Goal: Information Seeking & Learning: Learn about a topic

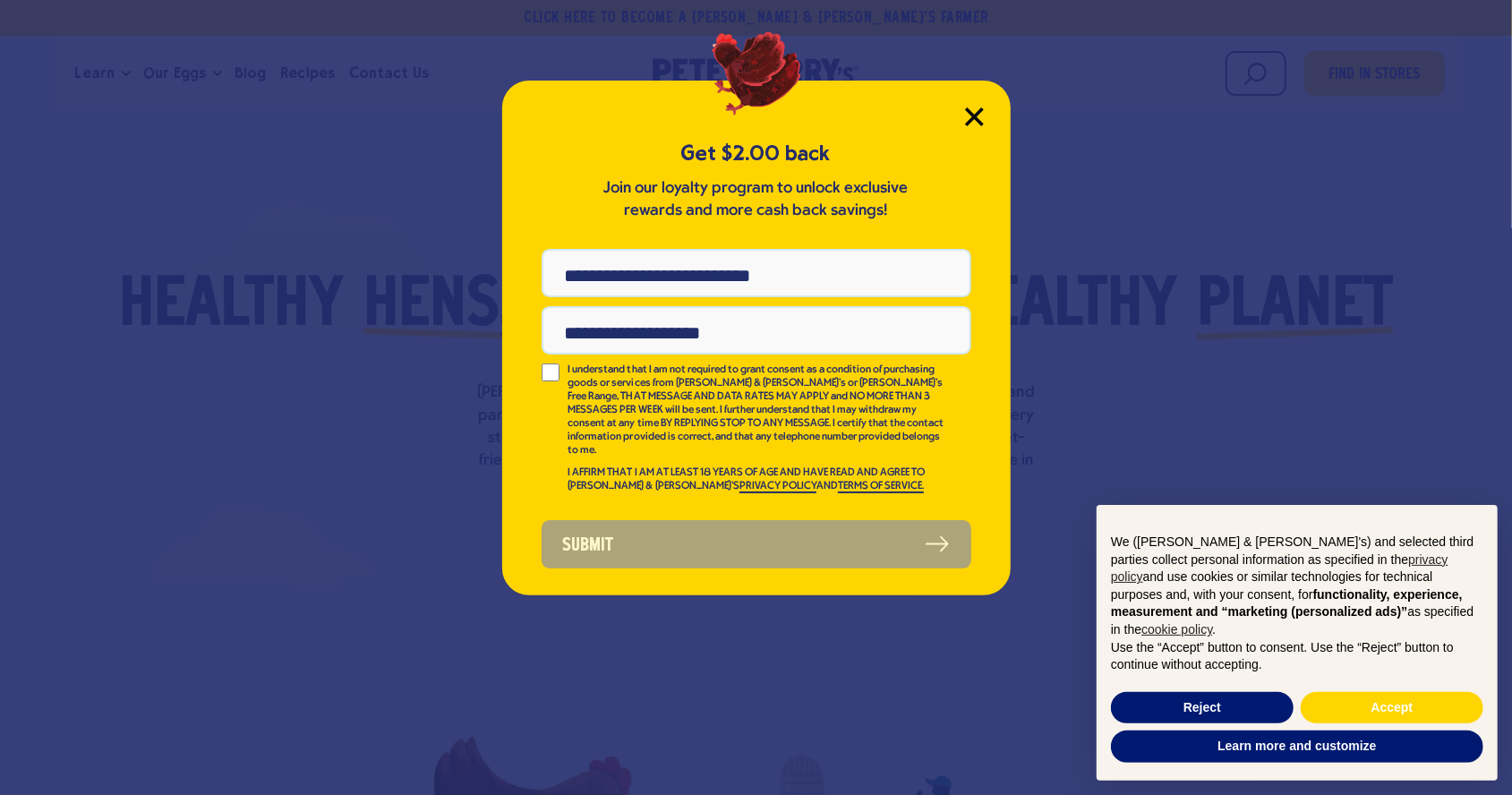
click at [977, 108] on icon "Close Modal" at bounding box center [974, 117] width 19 height 19
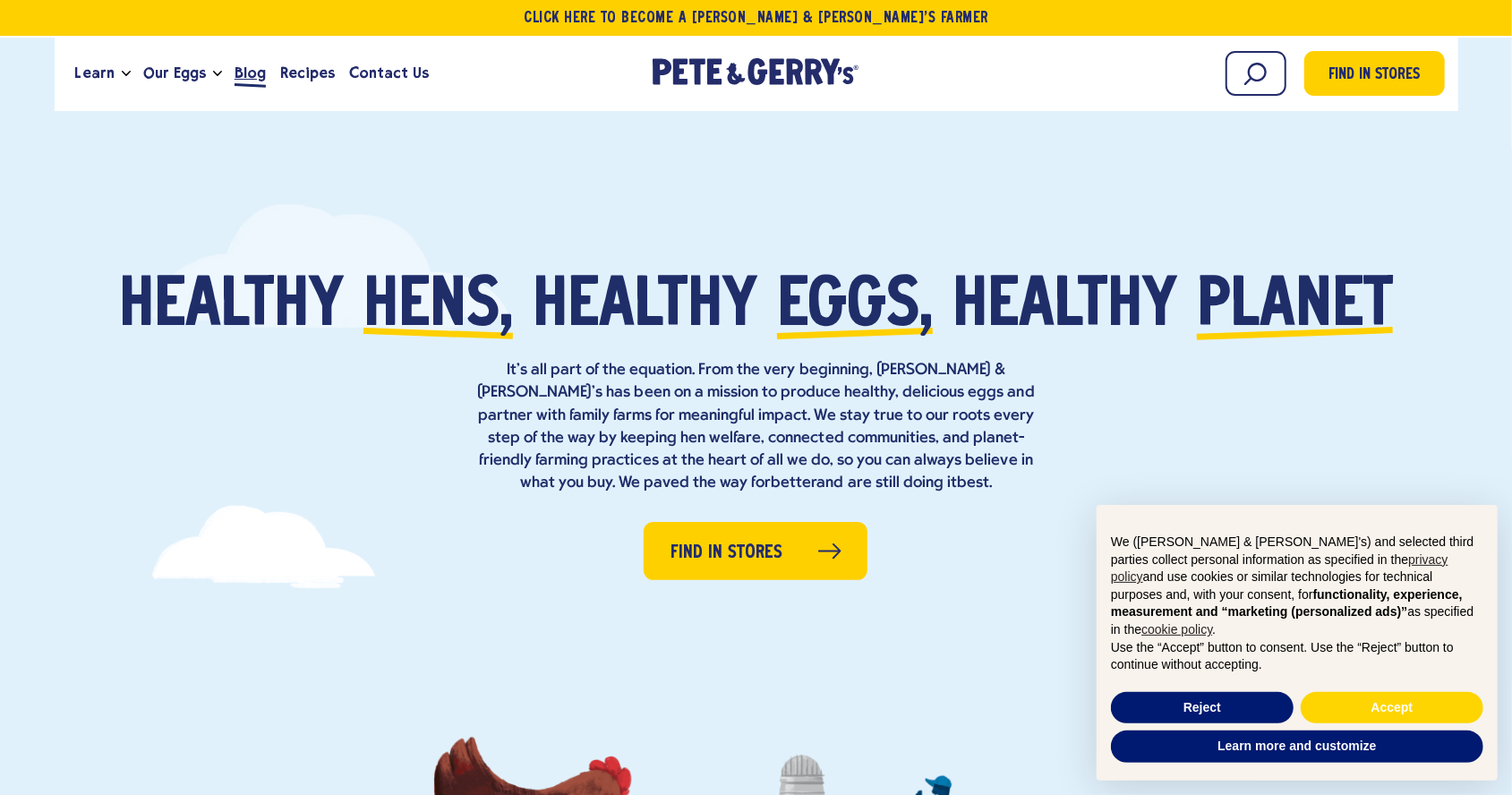
click at [240, 71] on span "Blog" at bounding box center [249, 73] width 31 height 22
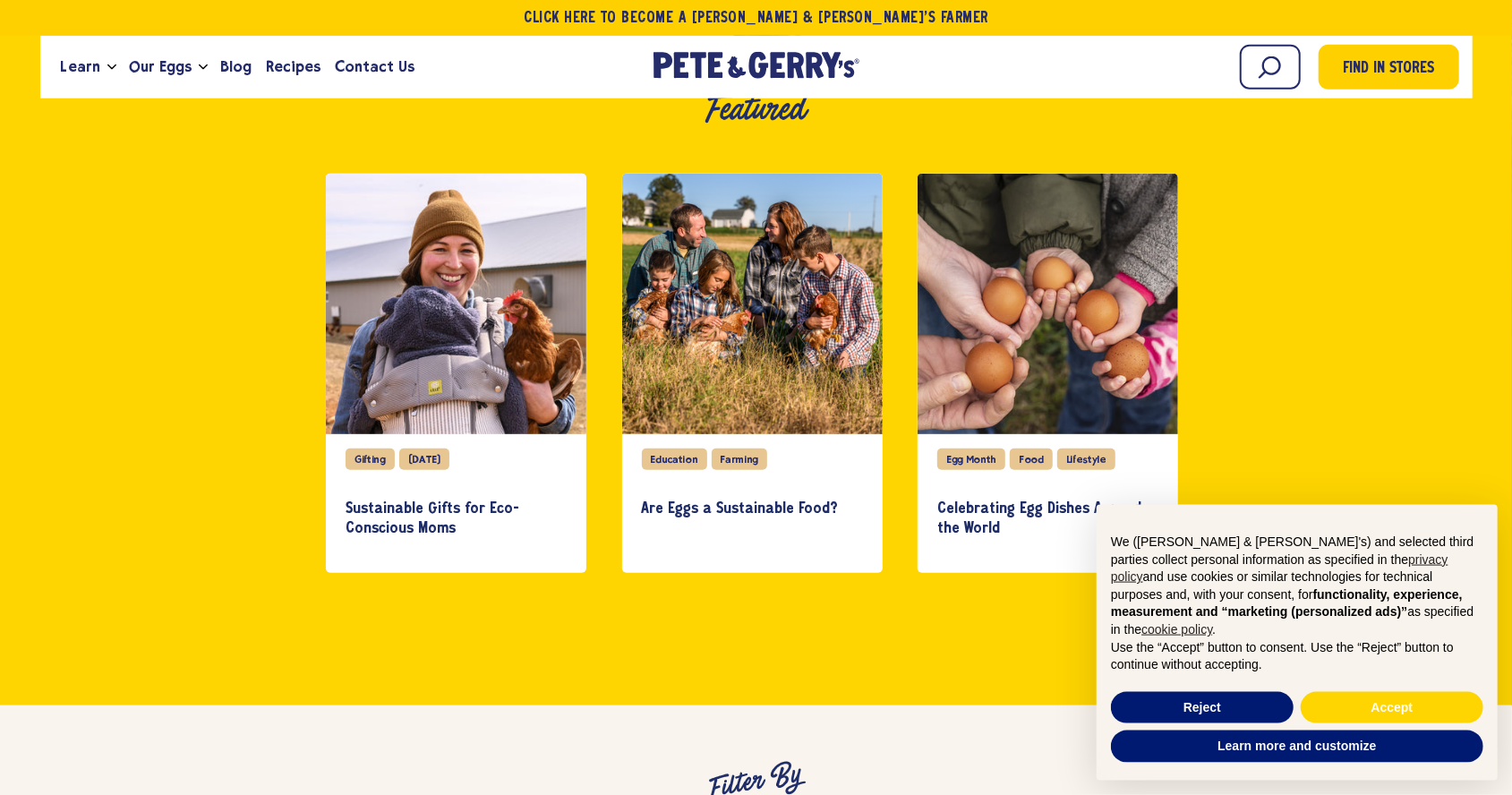
scroll to position [554, 0]
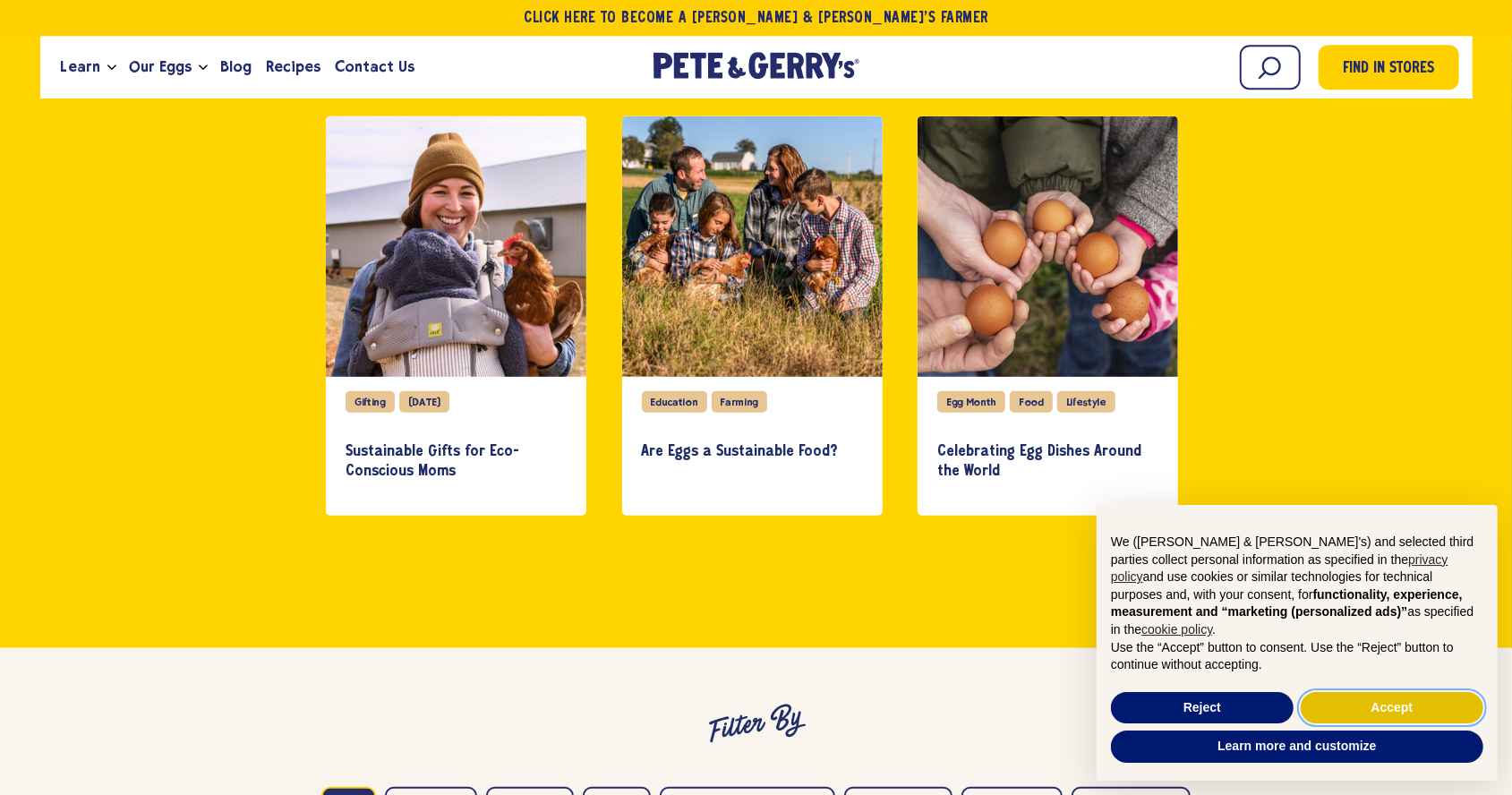
click at [1422, 701] on button "Accept" at bounding box center [1392, 708] width 183 height 32
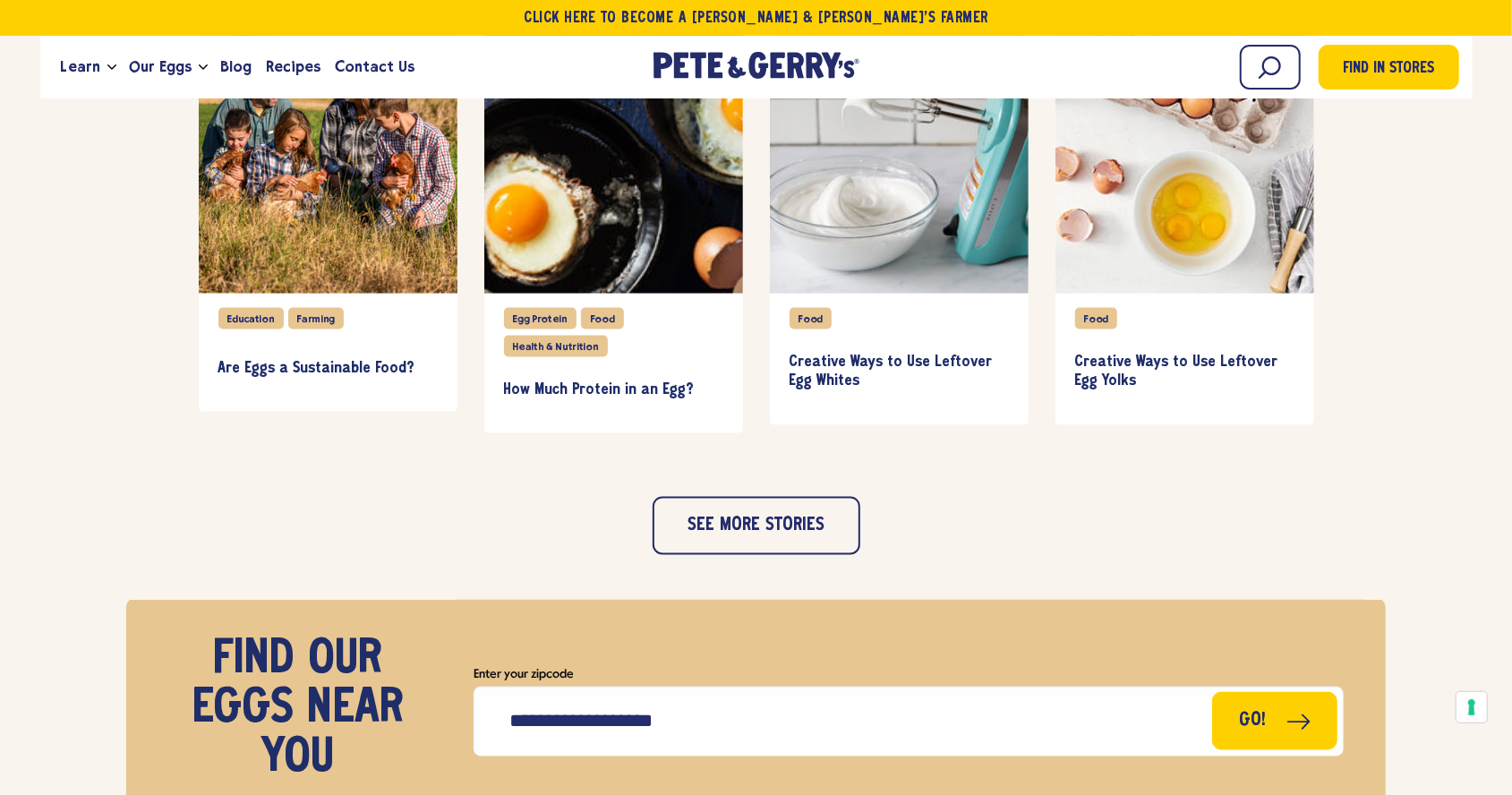
scroll to position [1836, 0]
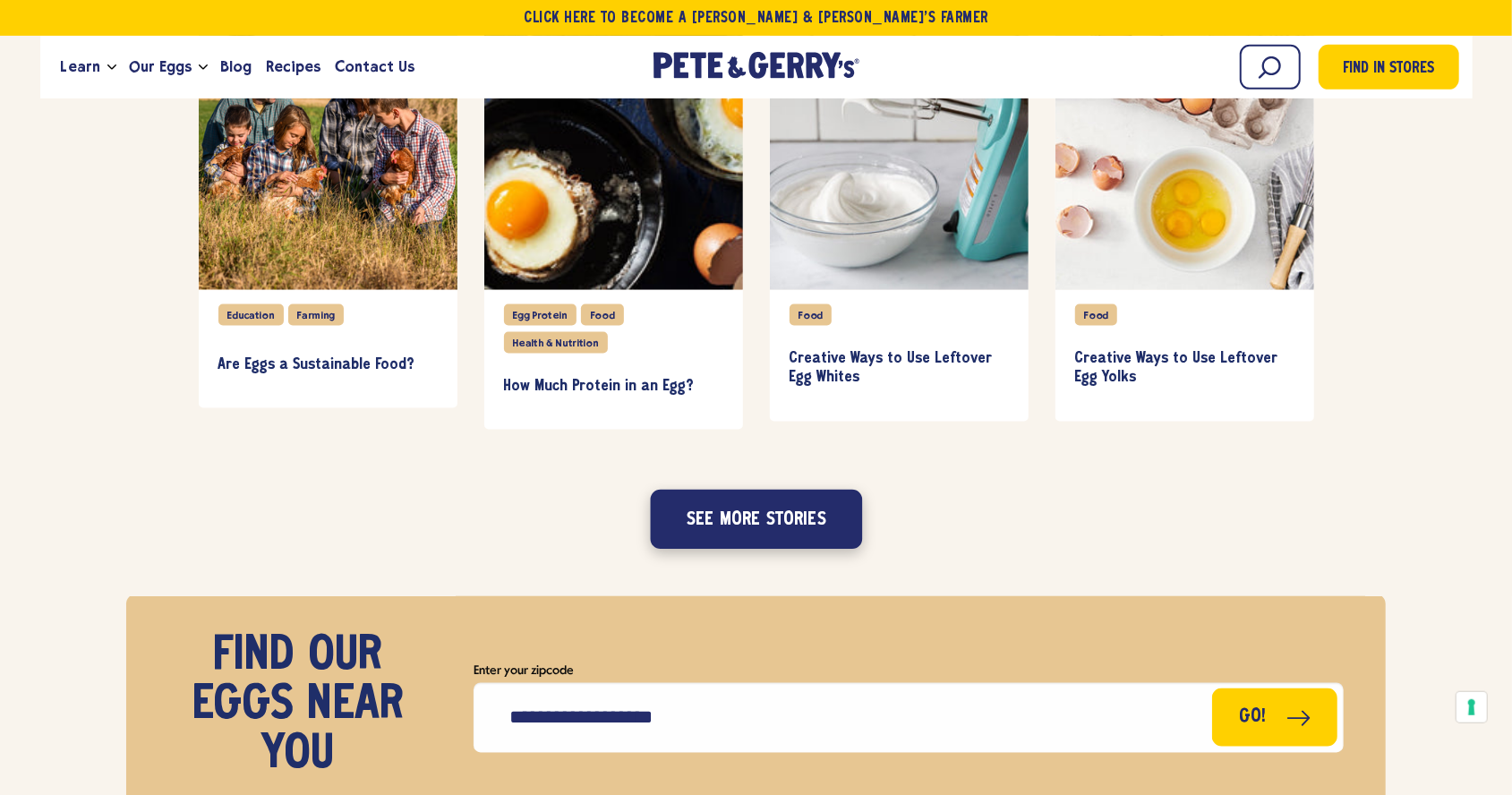
click at [710, 511] on button "See more stories" at bounding box center [756, 520] width 213 height 59
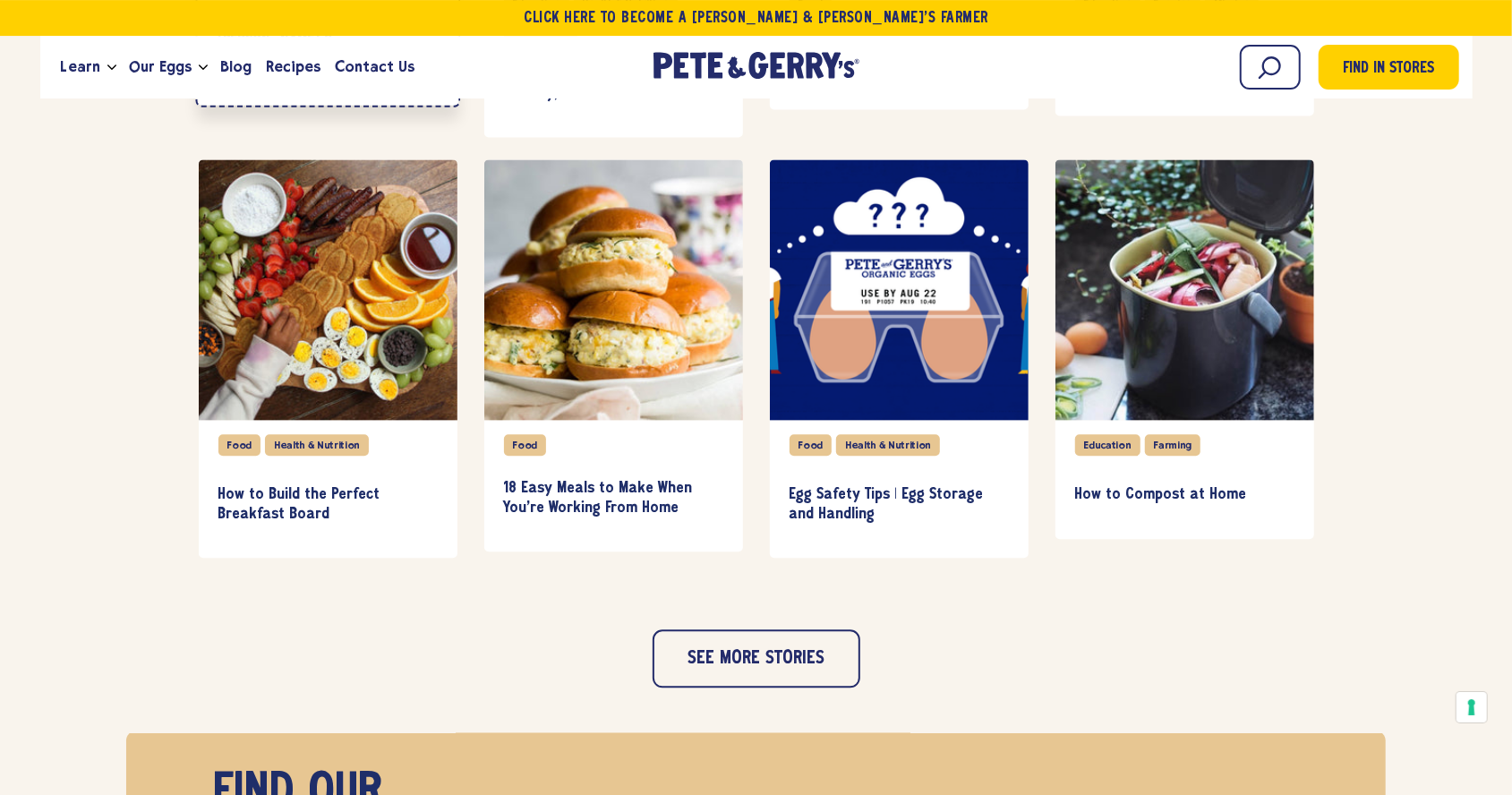
scroll to position [2566, 0]
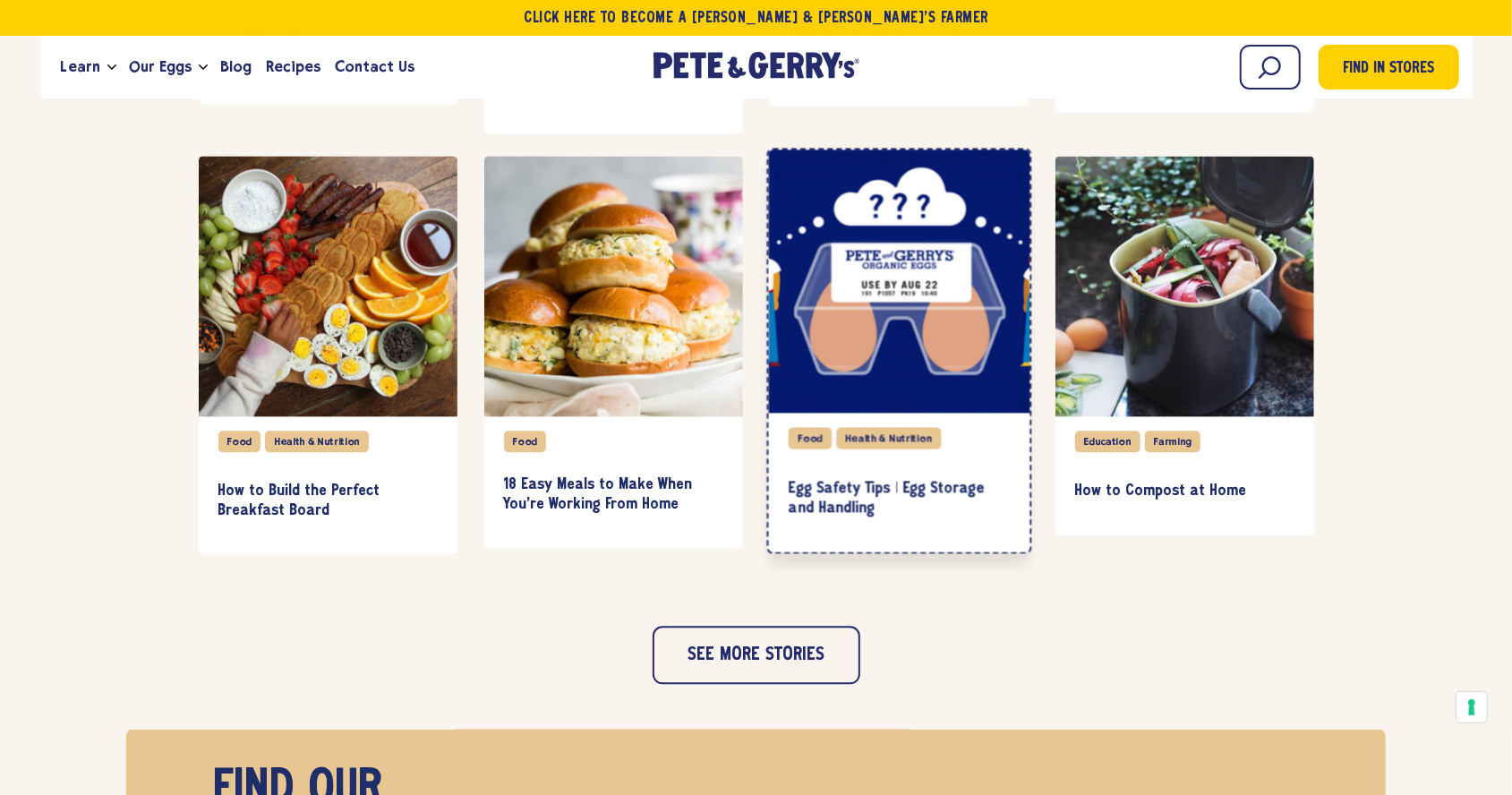
click at [860, 332] on div "item" at bounding box center [898, 281] width 261 height 263
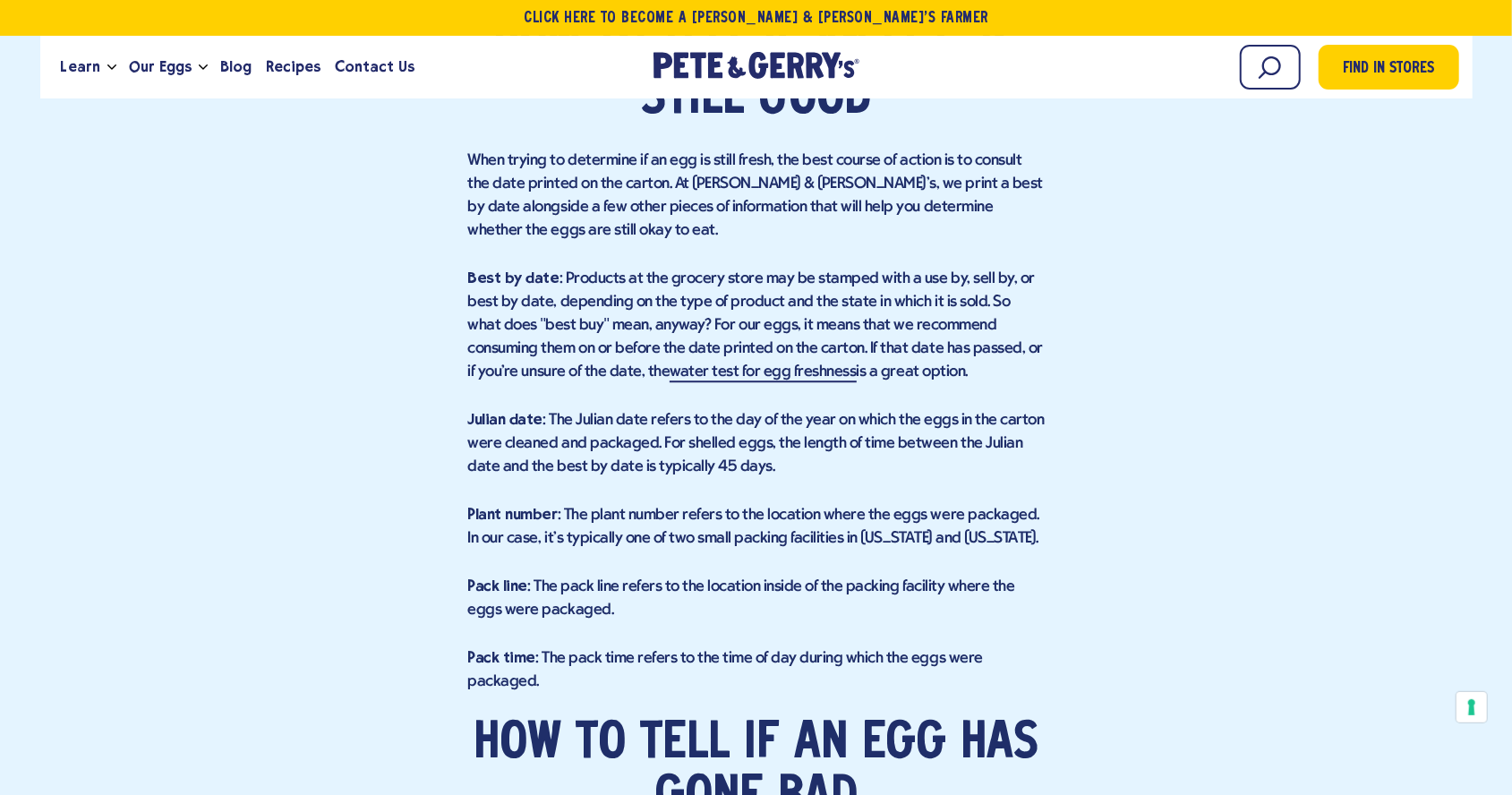
scroll to position [3085, 0]
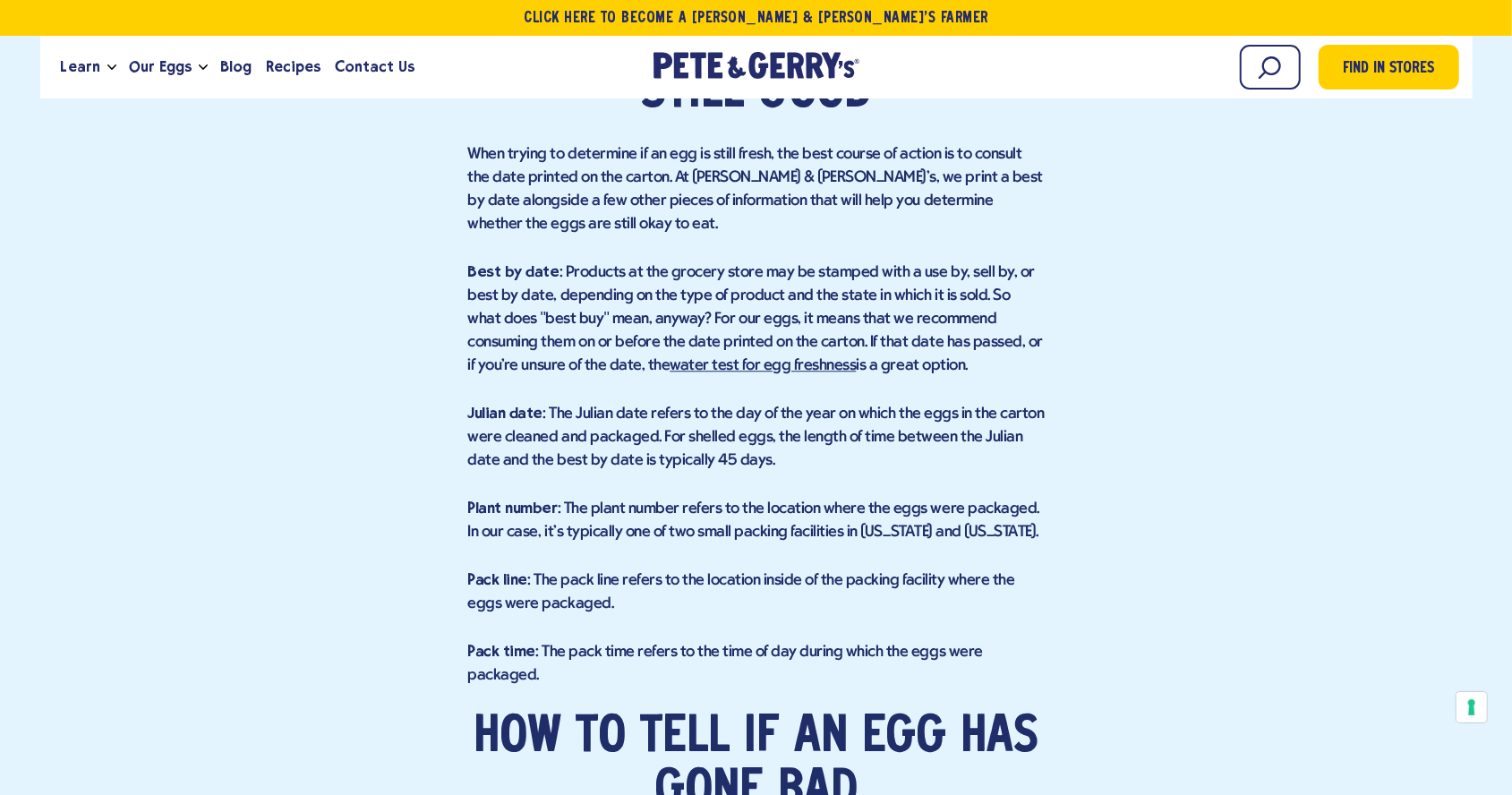
click at [740, 357] on link "water test for egg freshness" at bounding box center [763, 366] width 187 height 19
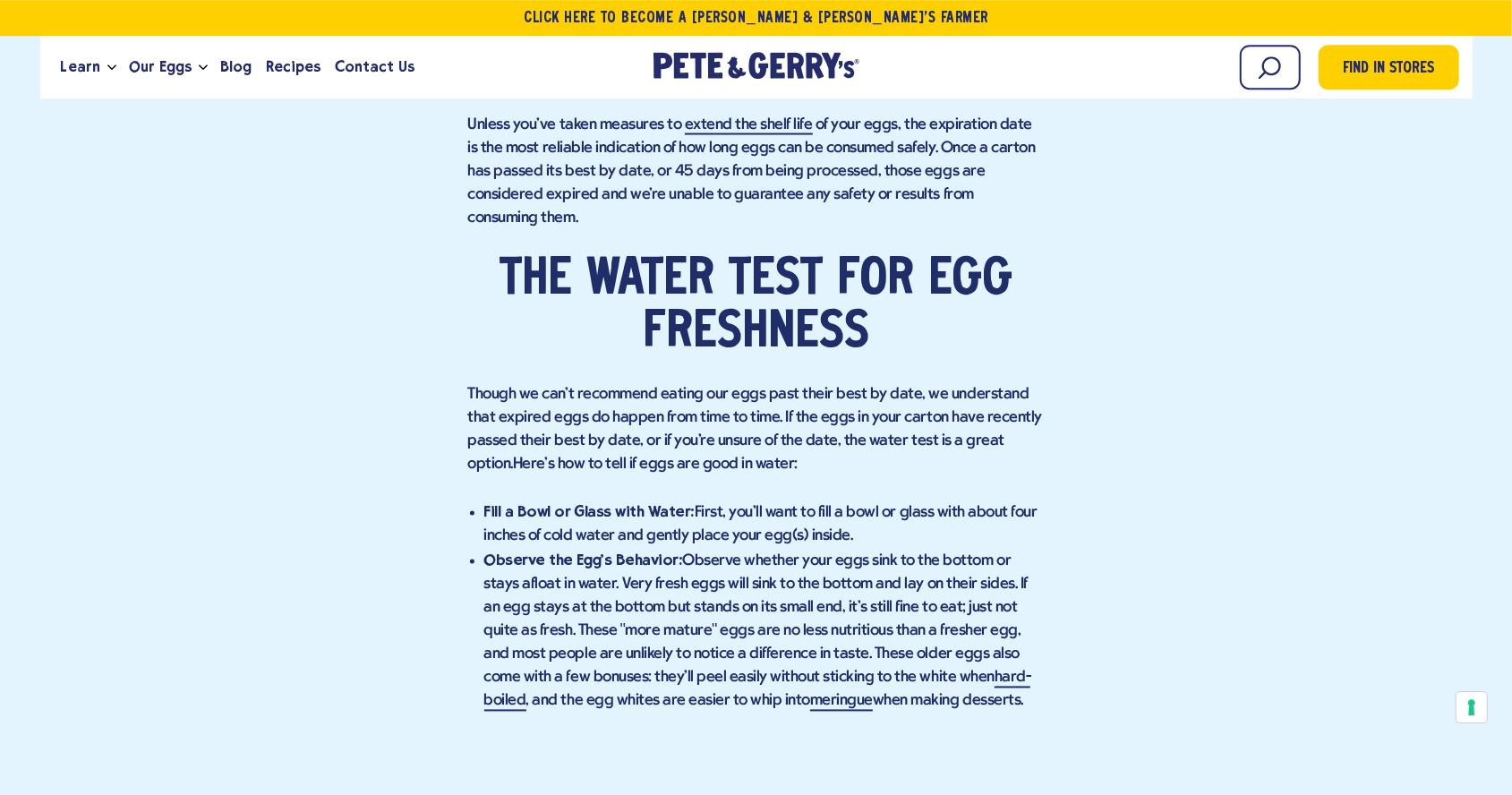
scroll to position [1719, 0]
